Goal: Transaction & Acquisition: Purchase product/service

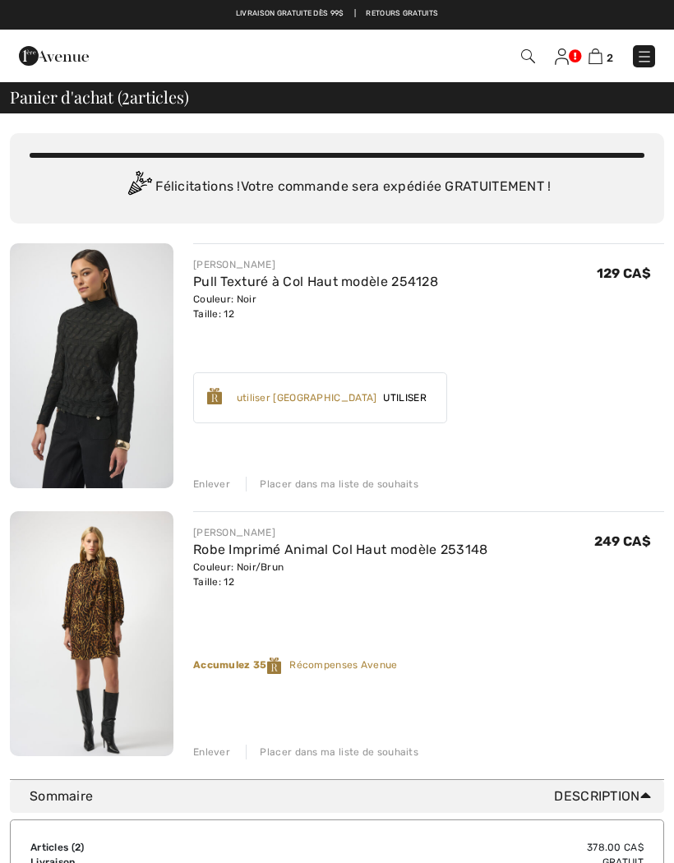
click at [103, 592] on img at bounding box center [92, 633] width 164 height 245
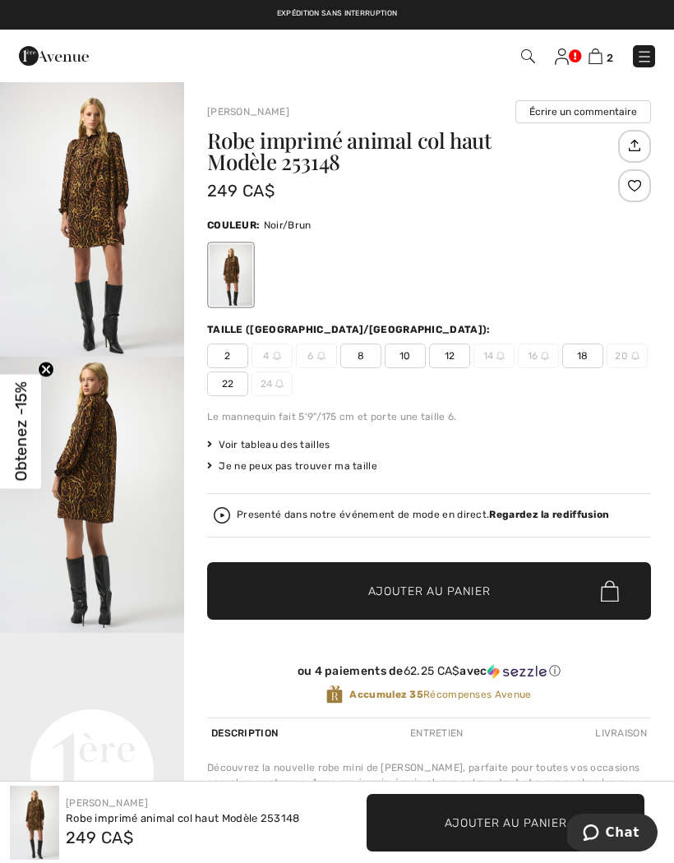
click at [113, 184] on img "1 / 5" at bounding box center [92, 219] width 184 height 276
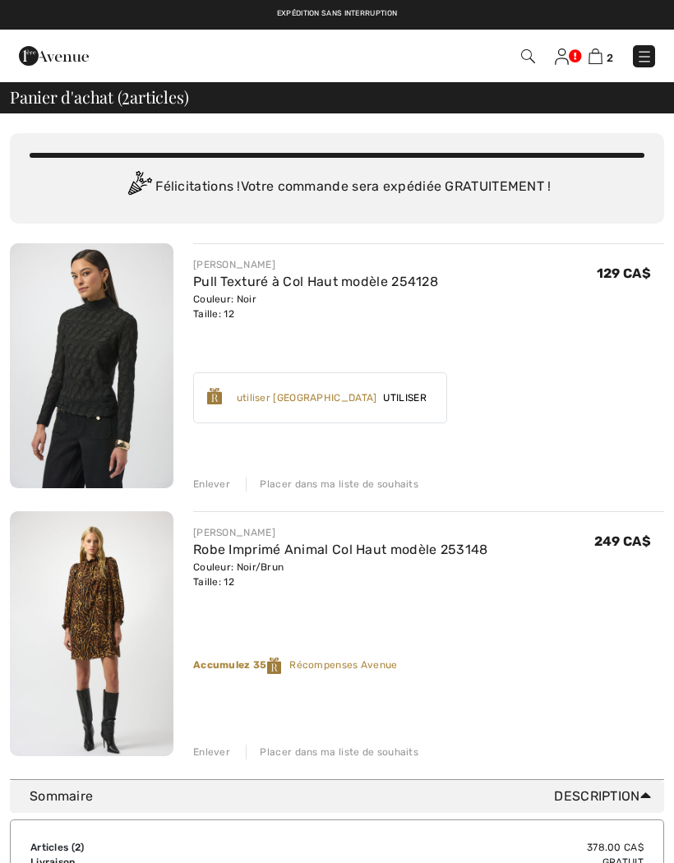
click at [316, 752] on div "Placer dans ma liste de souhaits" at bounding box center [332, 752] width 173 height 15
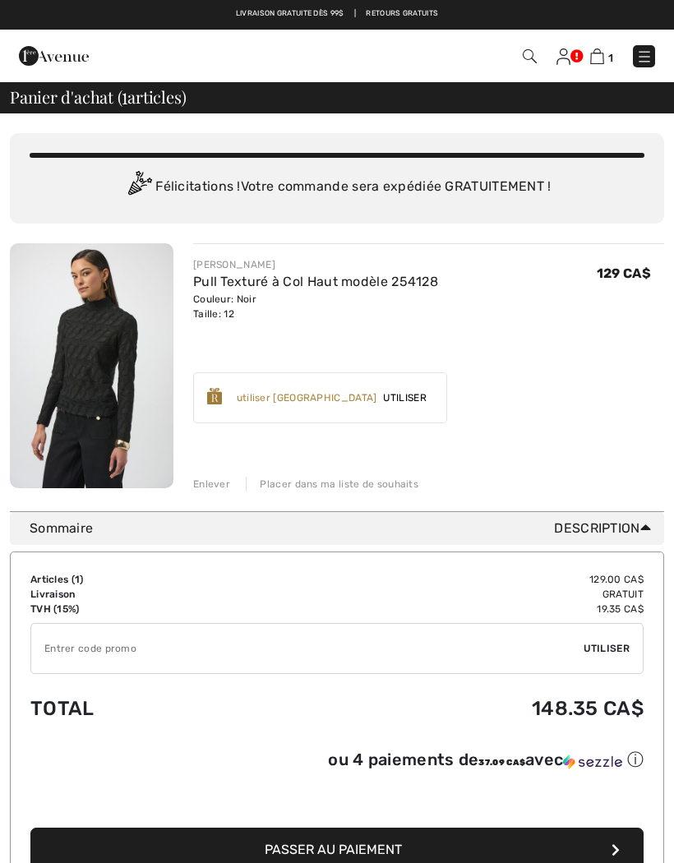
click at [86, 365] on img at bounding box center [92, 365] width 164 height 245
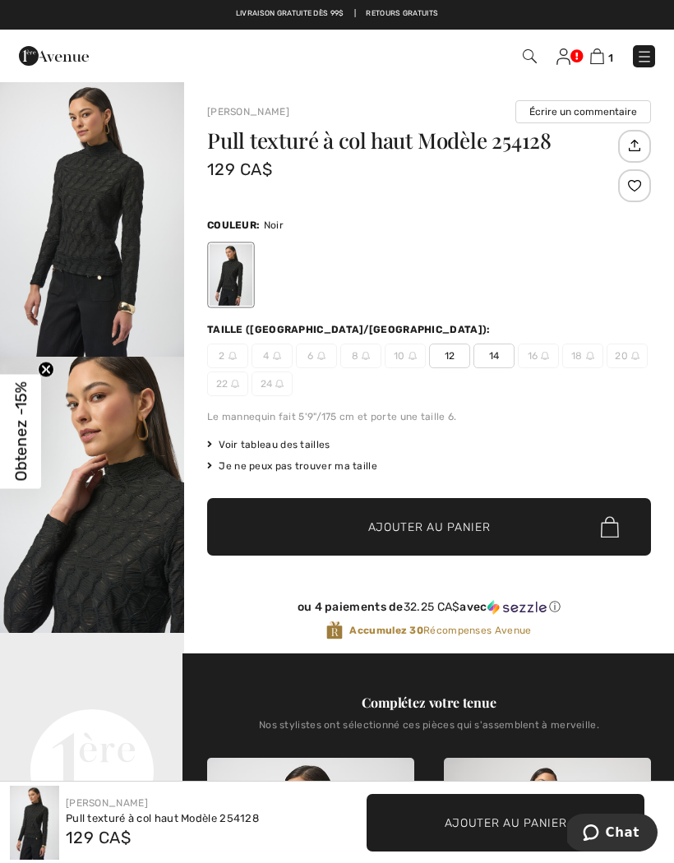
click at [603, 56] on img at bounding box center [597, 57] width 14 height 16
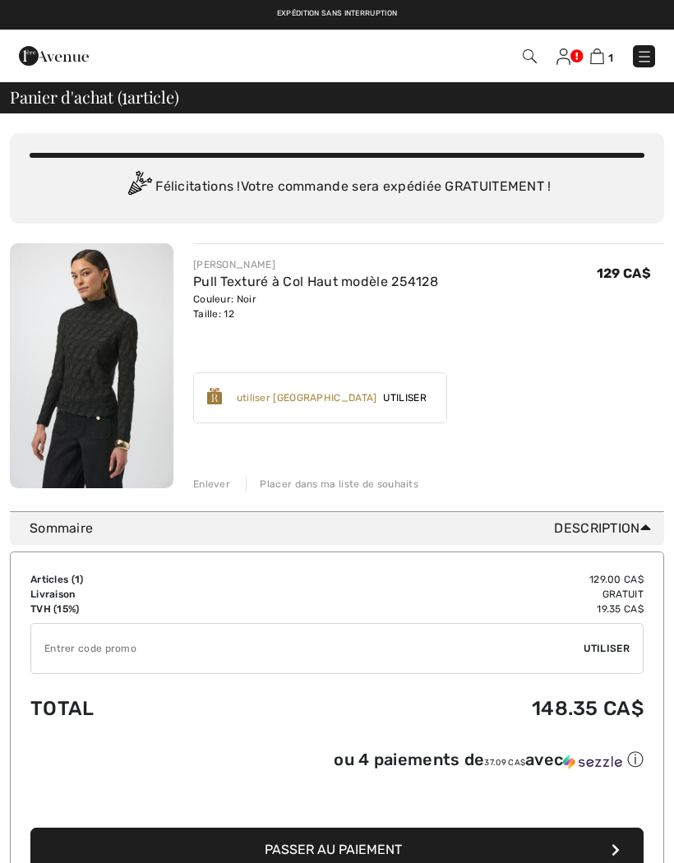
click at [433, 396] on span "Utiliser" at bounding box center [405, 398] width 56 height 15
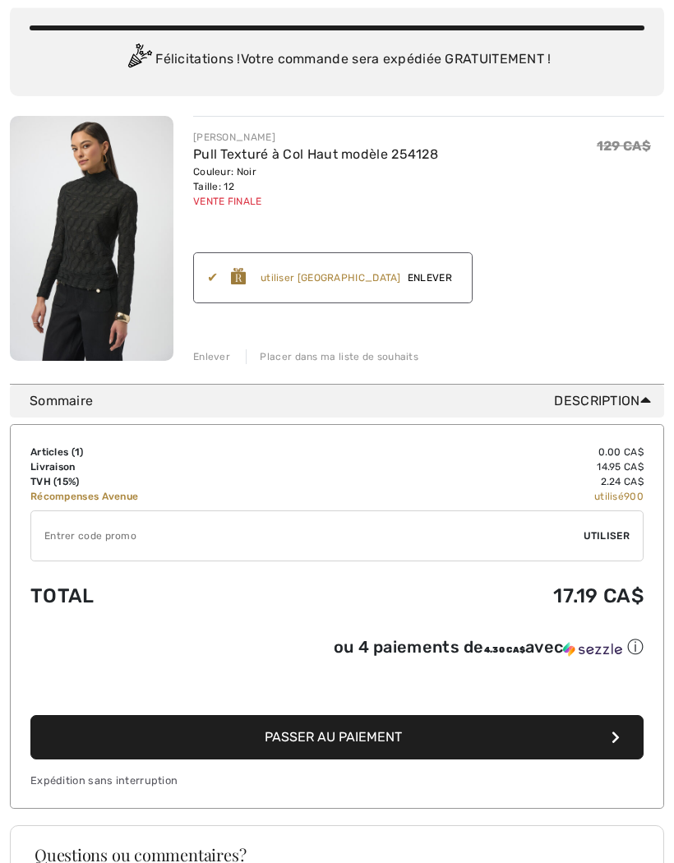
scroll to position [127, 0]
click at [353, 743] on span "Passer au paiement" at bounding box center [333, 737] width 137 height 16
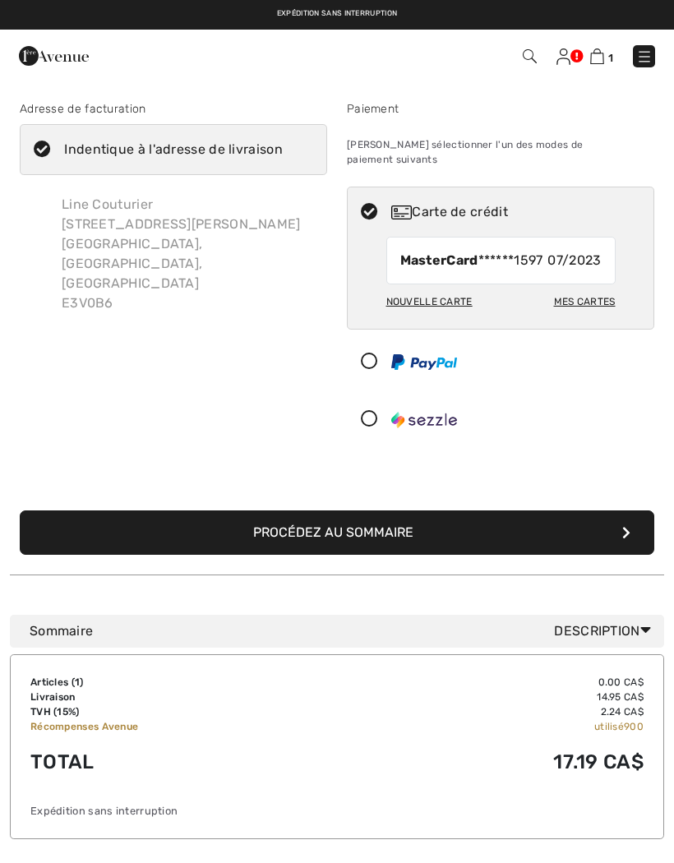
click at [607, 303] on div "Mes cartes" at bounding box center [585, 302] width 62 height 28
radio input "true"
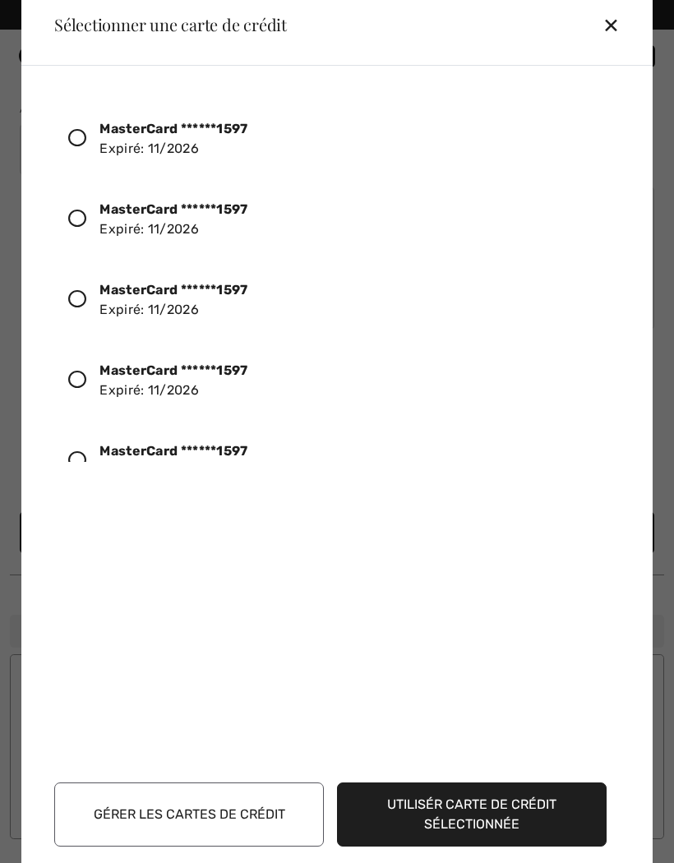
click at [84, 141] on icon at bounding box center [77, 138] width 18 height 18
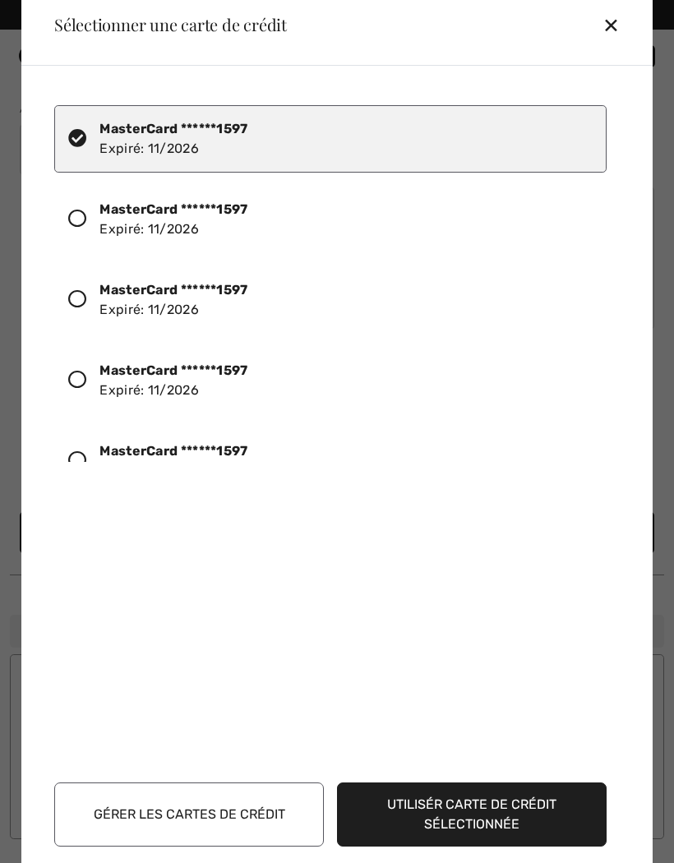
click at [491, 811] on button "Utilisér carte de crédit sélectionnée" at bounding box center [472, 815] width 270 height 64
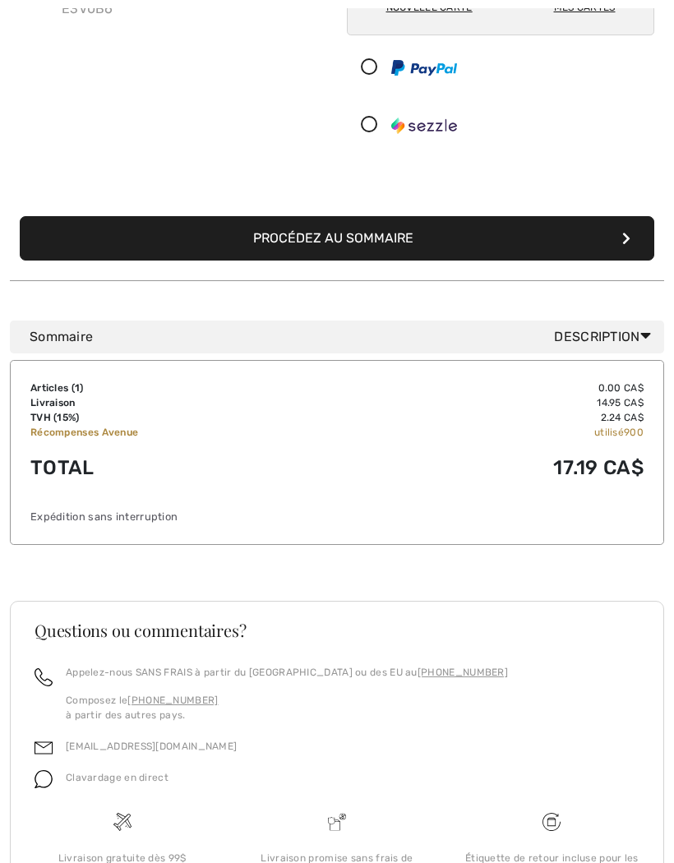
scroll to position [322, 0]
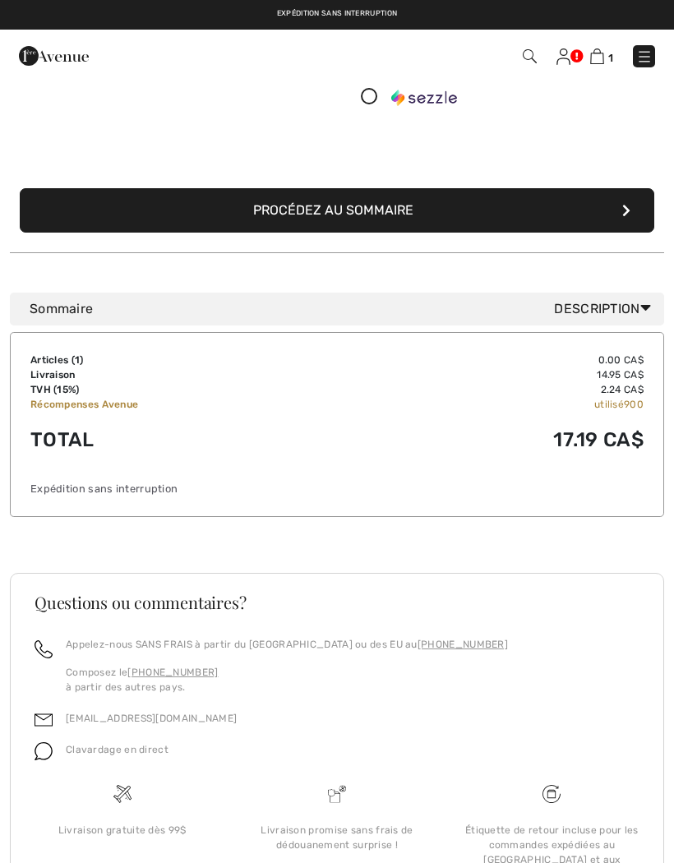
click at [359, 194] on button "Procédez au sommaire" at bounding box center [337, 210] width 635 height 44
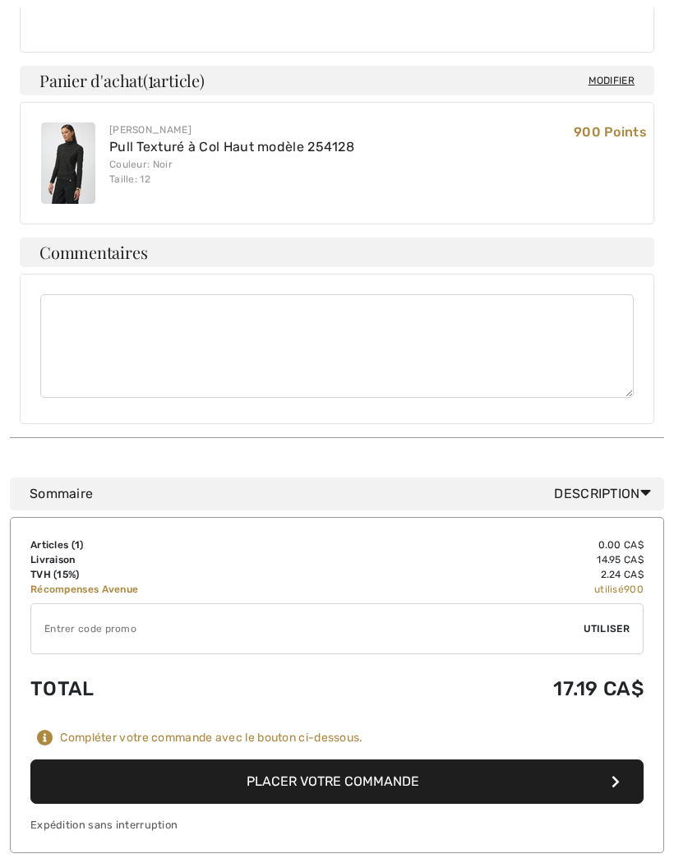
scroll to position [717, 0]
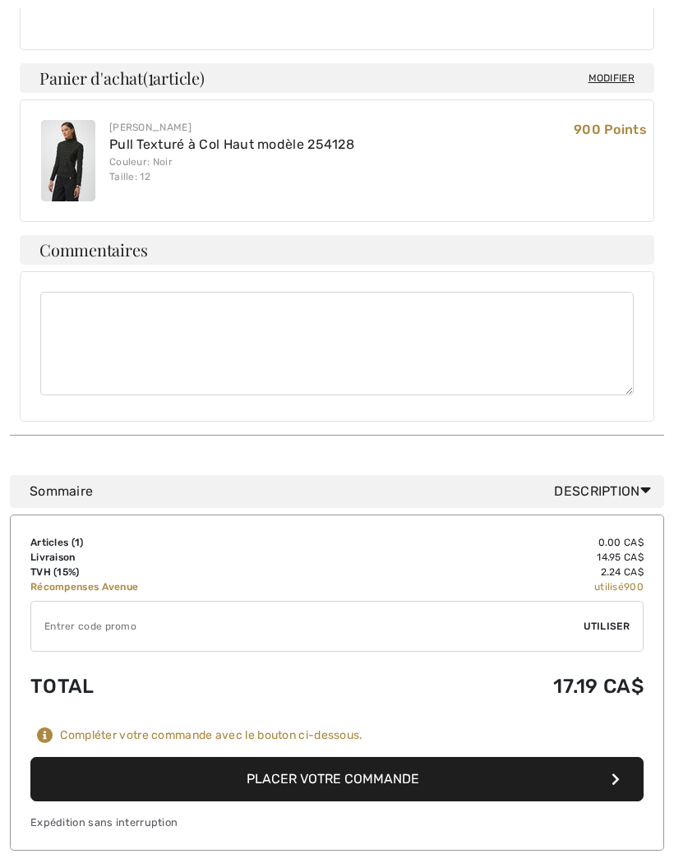
click at [356, 757] on button "Placer votre commande" at bounding box center [336, 779] width 613 height 44
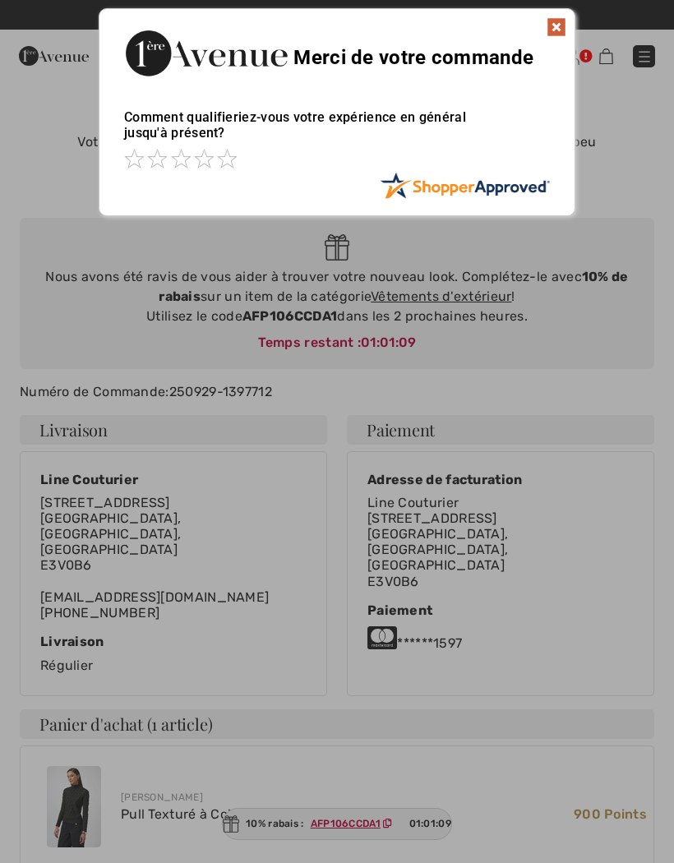
click at [552, 25] on img at bounding box center [557, 27] width 20 height 20
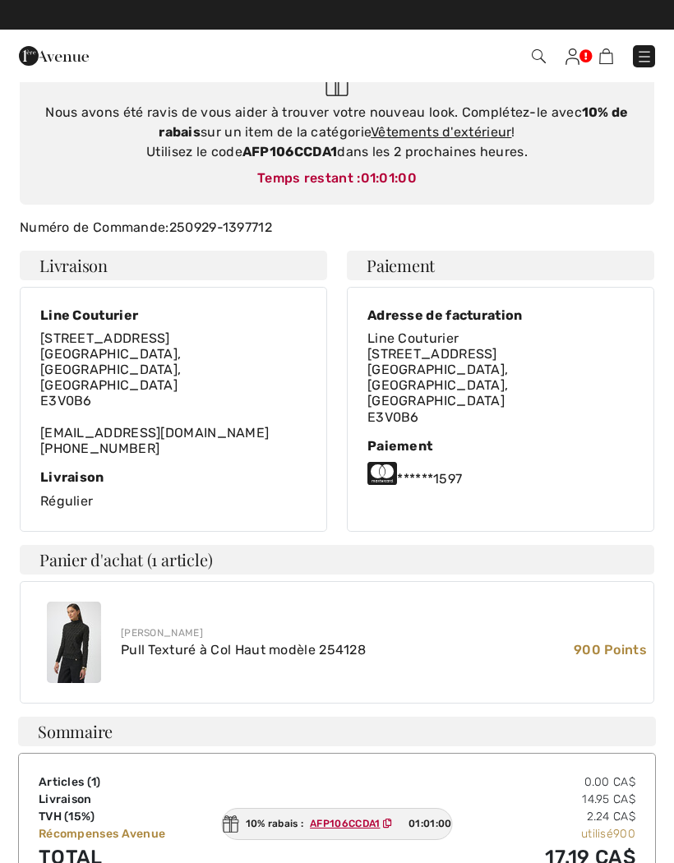
scroll to position [162, 0]
